Goal: Entertainment & Leisure: Consume media (video, audio)

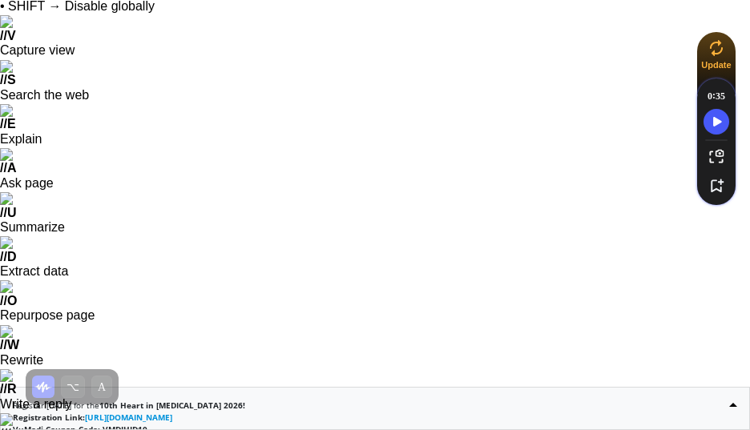
scroll to position [47, 0]
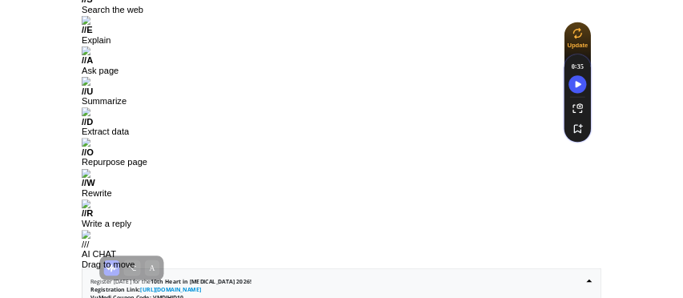
scroll to position [125, 0]
